Goal: Task Accomplishment & Management: Use online tool/utility

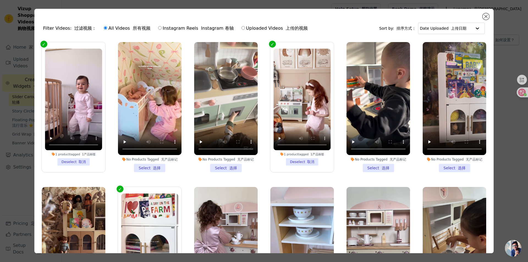
click at [217, 165] on li "No Products Tagged 无产品标记 Select 选择" at bounding box center [226, 107] width 64 height 130
click at [0, 0] on input "No Products Tagged 无产品标记 Select 选择" at bounding box center [0, 0] width 0 height 0
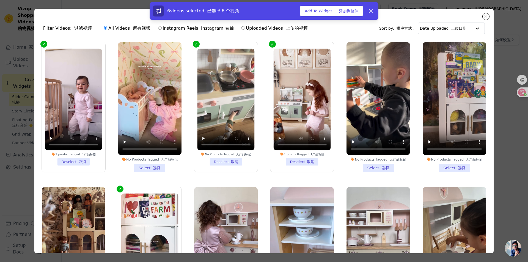
click at [227, 155] on li "No Products Tagged 无产品标记 Deselect 取消" at bounding box center [225, 107] width 57 height 117
click at [0, 0] on input "No Products Tagged 无产品标记 Deselect 取消" at bounding box center [0, 0] width 0 height 0
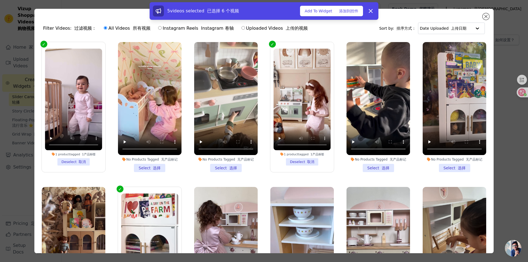
click at [378, 166] on li "No Products Tagged 无产品标记 Select 选择" at bounding box center [379, 107] width 64 height 130
click at [0, 0] on input "No Products Tagged 无产品标记 Select 选择" at bounding box center [0, 0] width 0 height 0
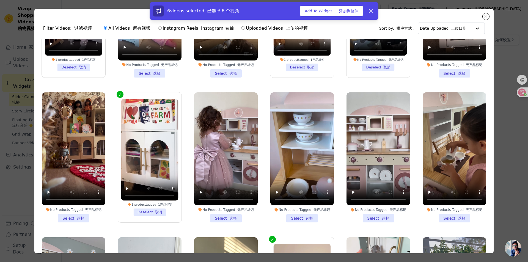
scroll to position [110, 0]
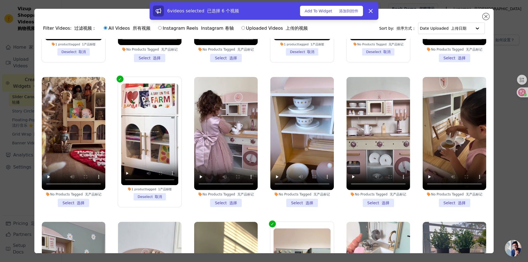
click at [71, 197] on li "No Products Tagged 无产品标记 Select 选择" at bounding box center [74, 142] width 64 height 130
click at [0, 0] on input "No Products Tagged 无产品标记 Select 选择" at bounding box center [0, 0] width 0 height 0
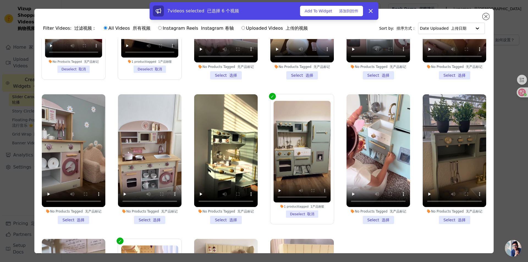
scroll to position [248, 0]
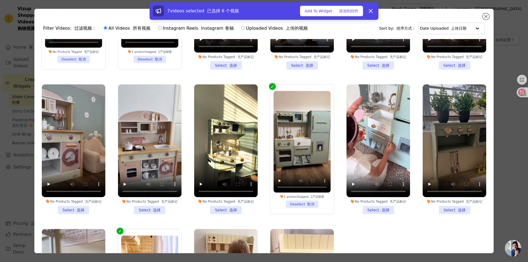
click at [221, 204] on li "No Products Tagged 无产品标记 Select 选择" at bounding box center [226, 149] width 64 height 130
click at [0, 0] on input "No Products Tagged 无产品标记 Select 选择" at bounding box center [0, 0] width 0 height 0
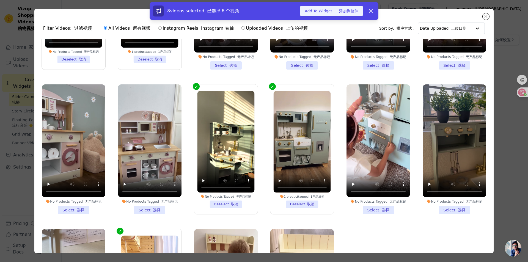
click at [349, 10] on font "添加到控件" at bounding box center [348, 11] width 19 height 4
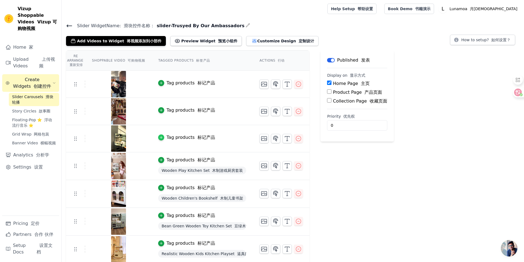
click at [161, 136] on icon "button" at bounding box center [161, 138] width 4 height 4
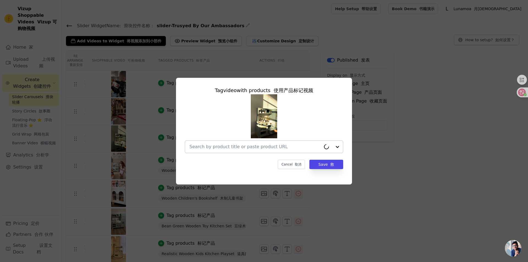
click at [257, 145] on input "text" at bounding box center [256, 147] width 132 height 7
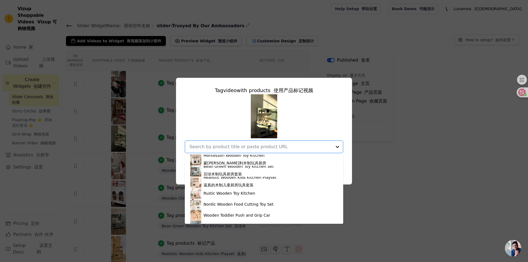
scroll to position [440, 0]
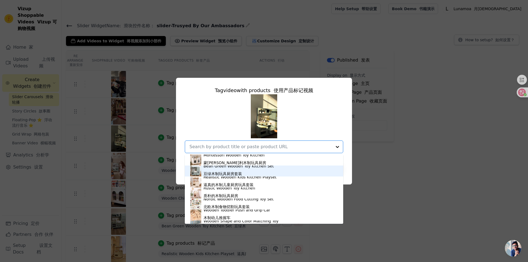
click at [218, 172] on font "豆绿木制玩具厨房套装" at bounding box center [223, 174] width 39 height 4
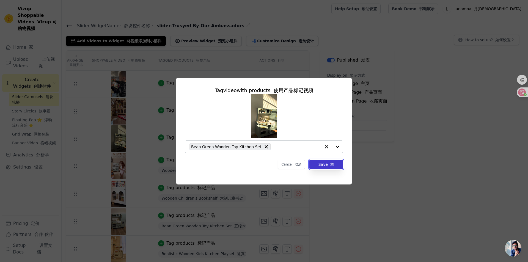
click at [327, 165] on button "Save 救" at bounding box center [327, 164] width 34 height 9
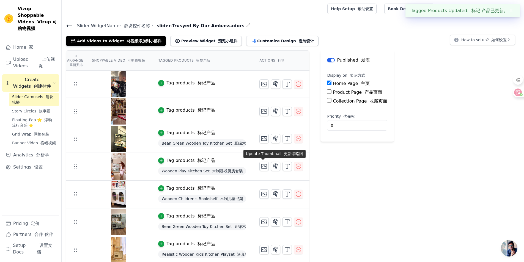
click at [190, 109] on div "Tag products 标记产品" at bounding box center [190, 110] width 48 height 7
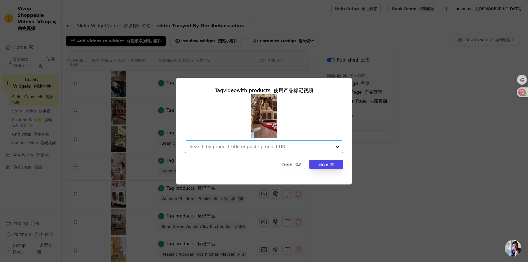
click at [256, 149] on input "text" at bounding box center [261, 147] width 143 height 7
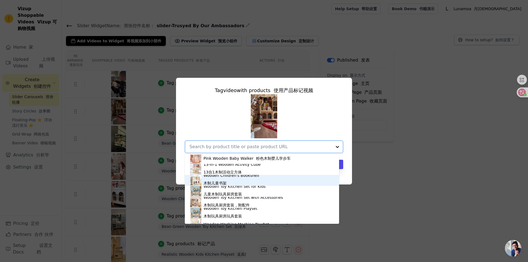
scroll to position [275, 0]
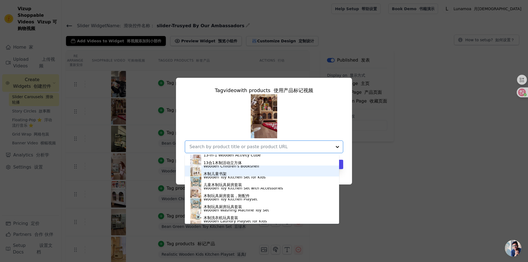
click at [230, 174] on div "Wooden Children's Bookshelf 木制儿童书架" at bounding box center [232, 170] width 56 height 15
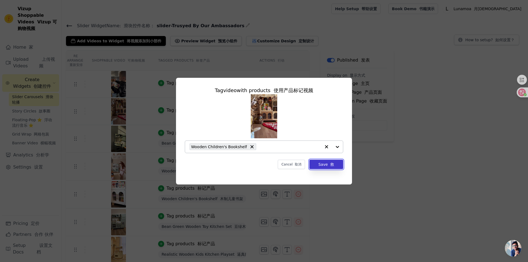
click at [330, 163] on font "button" at bounding box center [329, 164] width 2 height 4
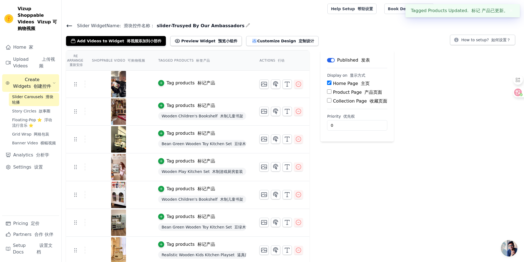
click at [188, 83] on div "Tag products 标记产品" at bounding box center [190, 83] width 48 height 7
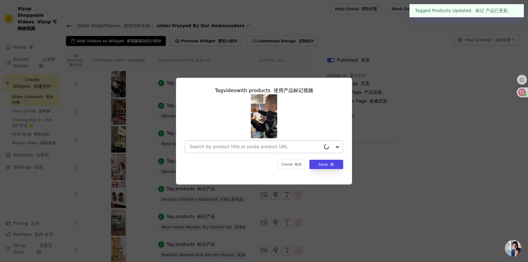
click at [240, 153] on div at bounding box center [264, 147] width 158 height 13
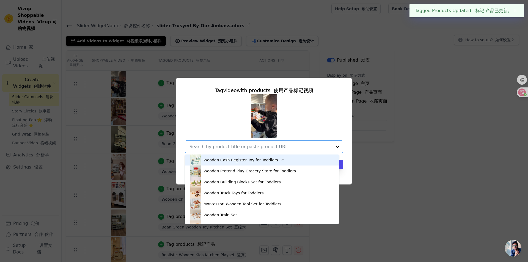
click at [237, 146] on input "text" at bounding box center [261, 147] width 143 height 7
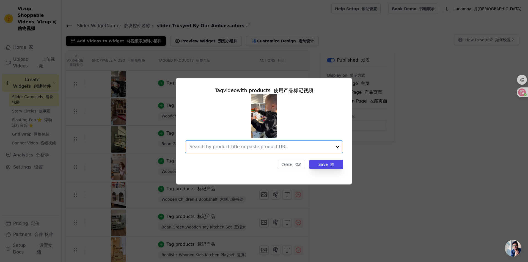
click at [234, 147] on input "text" at bounding box center [261, 147] width 143 height 7
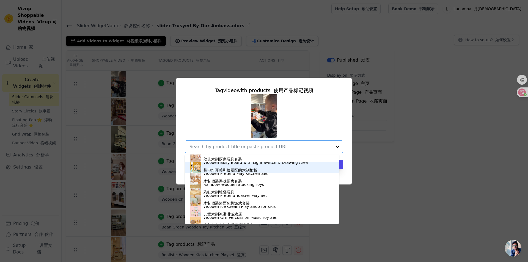
scroll to position [593, 0]
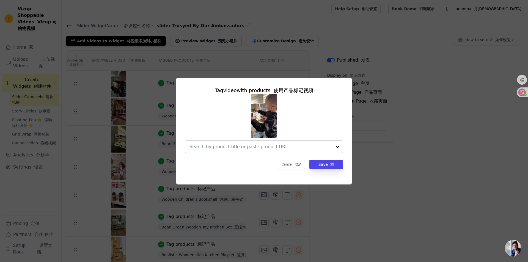
drag, startPoint x: 208, startPoint y: 149, endPoint x: 209, endPoint y: 145, distance: 4.2
click at [208, 149] on input "text" at bounding box center [261, 147] width 143 height 7
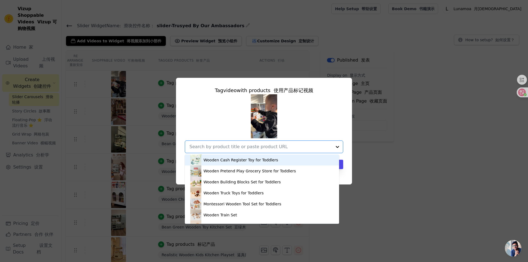
paste input "Wooden Play Kitchen"
type input "Wooden Play Kitchen"
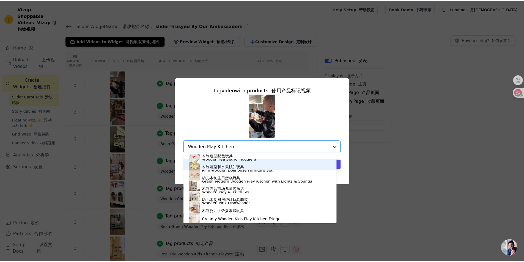
scroll to position [523, 0]
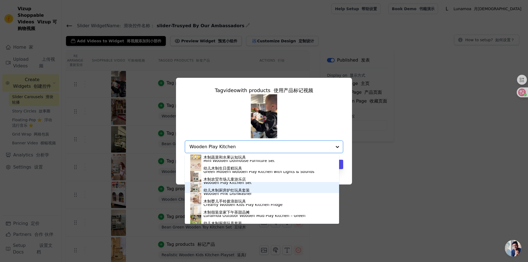
click at [243, 189] on font "幼儿木制厨房炉灶玩具套装" at bounding box center [227, 190] width 46 height 4
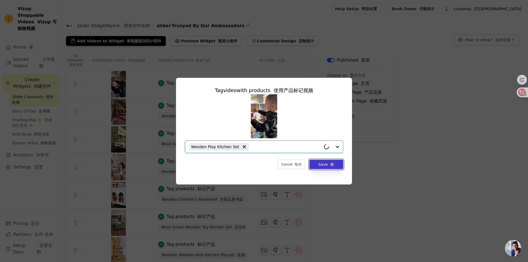
click at [331, 166] on font "救" at bounding box center [332, 164] width 4 height 4
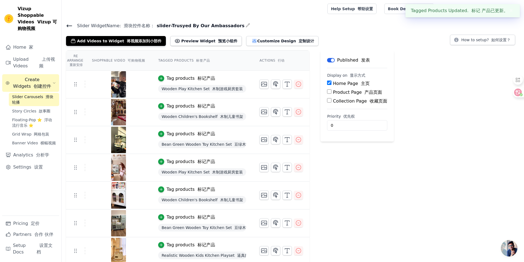
click at [510, 9] on button "✖" at bounding box center [511, 10] width 6 height 7
